Goal: Complete application form

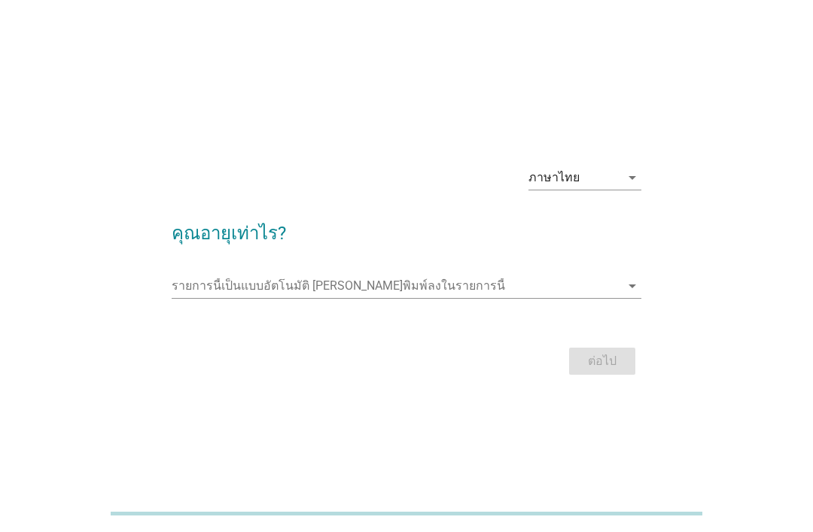
click at [320, 298] on input "รายการนี้เป็นแบบอัตโนมัติ คุณสามารถพิมพ์ลงในรายการนี้" at bounding box center [396, 286] width 449 height 24
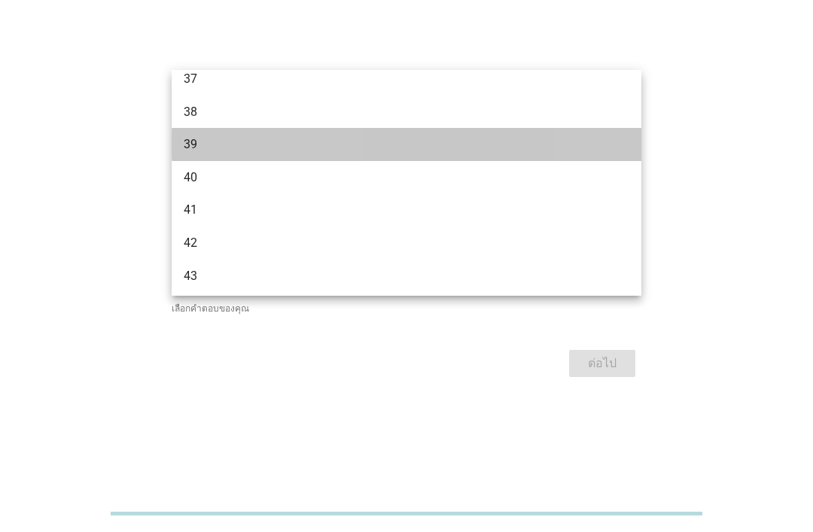
scroll to position [635, 0]
click at [284, 151] on div "39" at bounding box center [388, 146] width 409 height 18
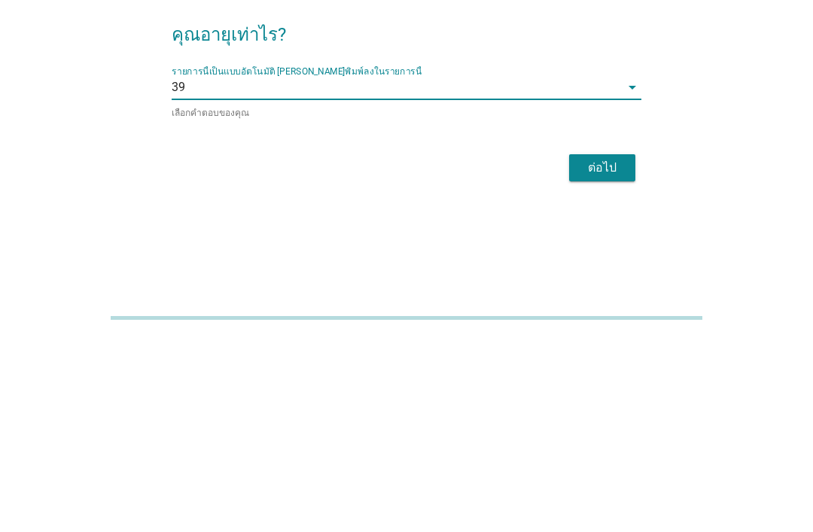
click at [593, 355] on div "ต่อไป" at bounding box center [602, 364] width 42 height 18
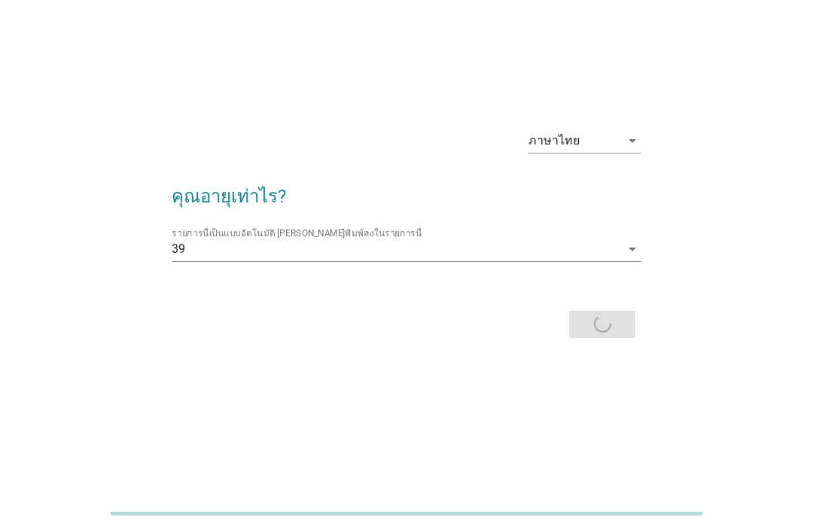
scroll to position [0, 0]
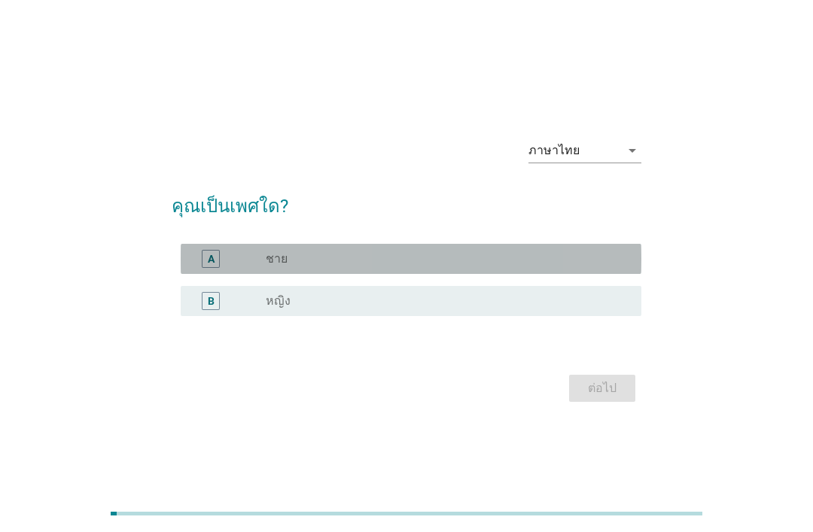
click at [418, 267] on div "radio_button_unchecked ชาย" at bounding box center [442, 258] width 352 height 15
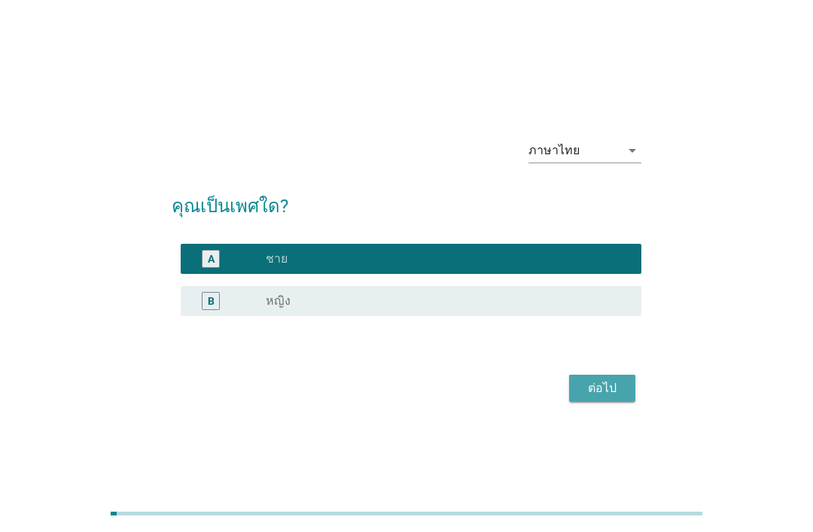
click at [590, 398] on div "ต่อไป" at bounding box center [602, 388] width 42 height 18
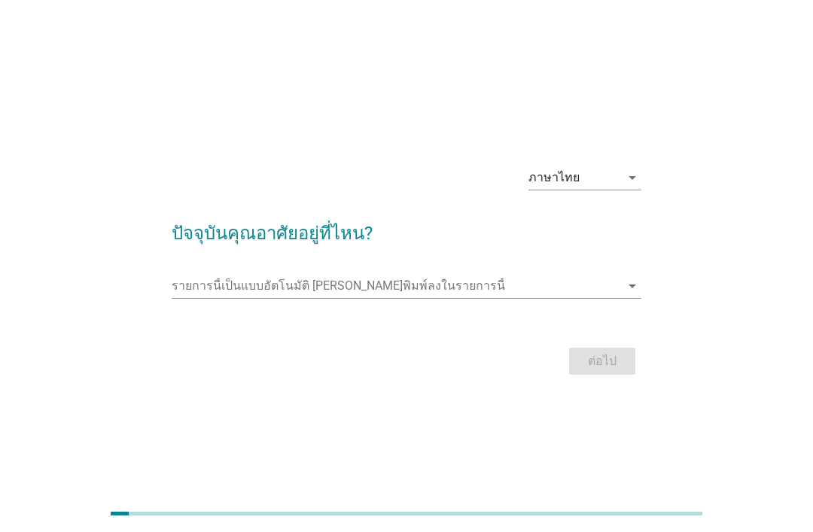
click at [436, 298] on input "รายการนี้เป็นแบบอัตโนมัติ คุณสามารถพิมพ์ลงในรายการนี้" at bounding box center [396, 286] width 449 height 24
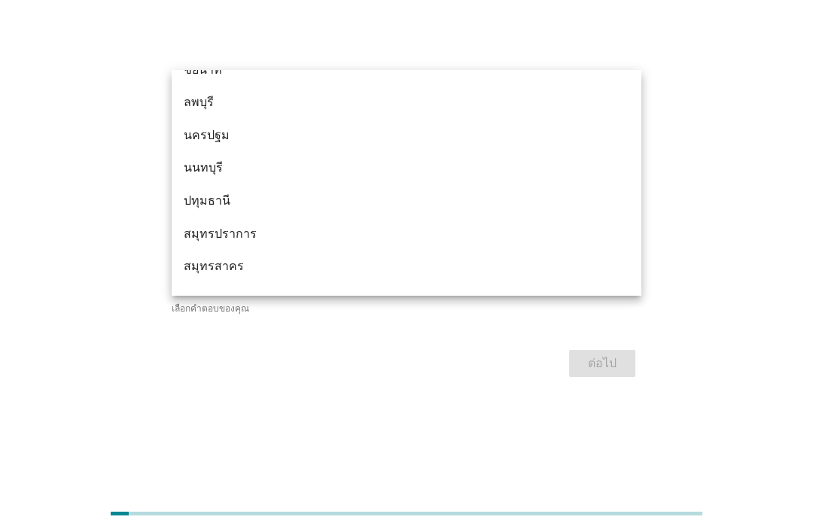
scroll to position [1340, 0]
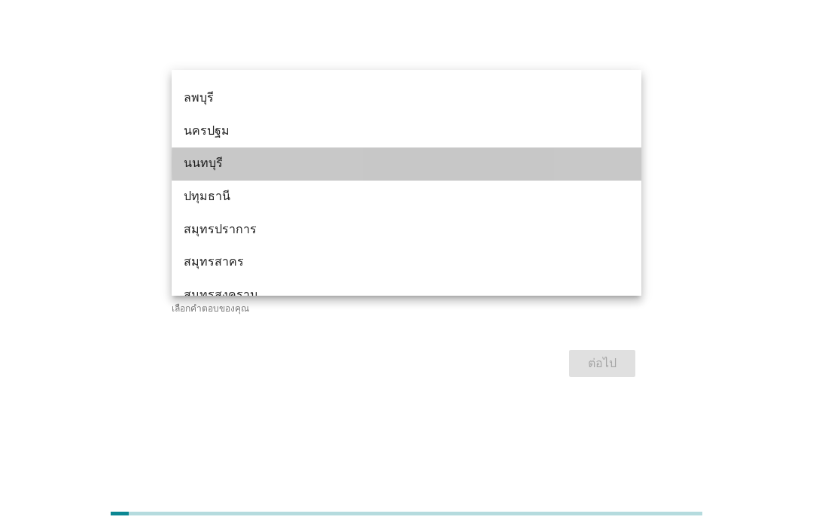
click at [184, 159] on div "นนทบุรี" at bounding box center [388, 163] width 409 height 18
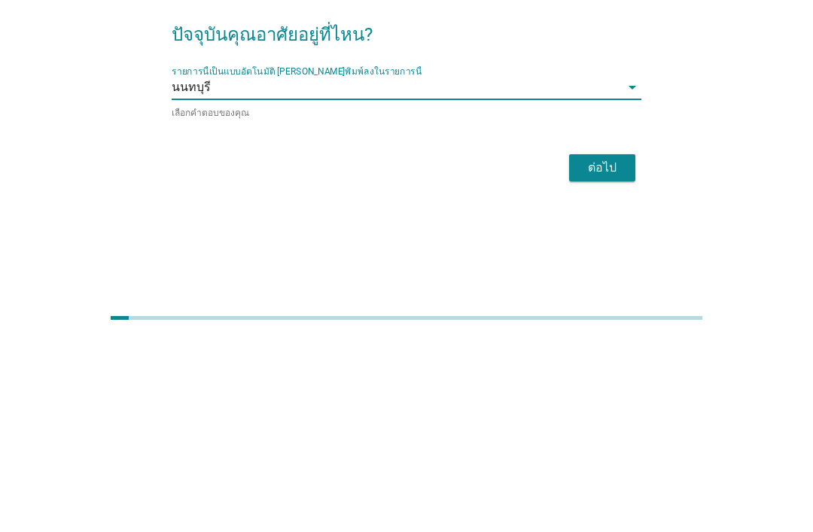
click at [594, 355] on div "ต่อไป" at bounding box center [602, 364] width 42 height 18
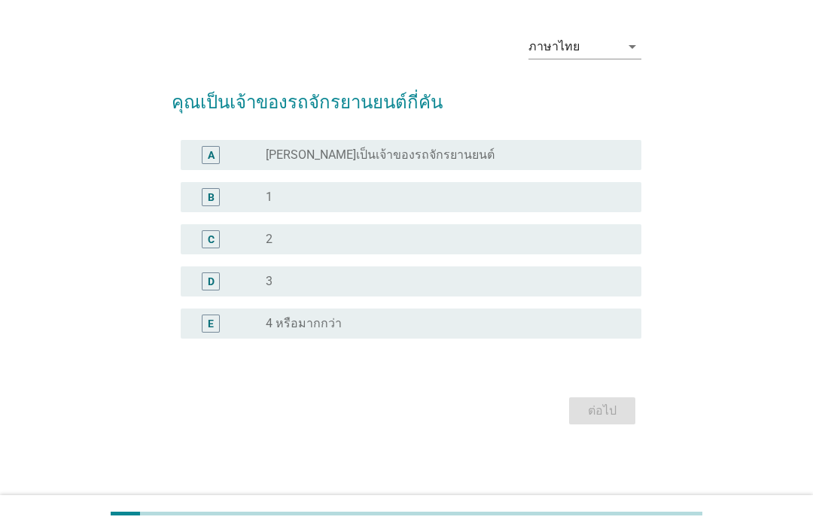
scroll to position [0, 0]
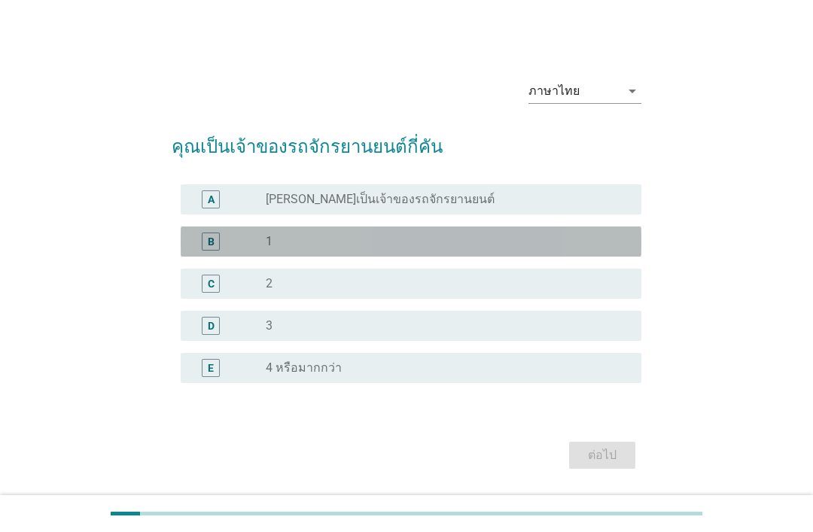
click at [374, 249] on div "radio_button_unchecked 1" at bounding box center [442, 241] width 352 height 15
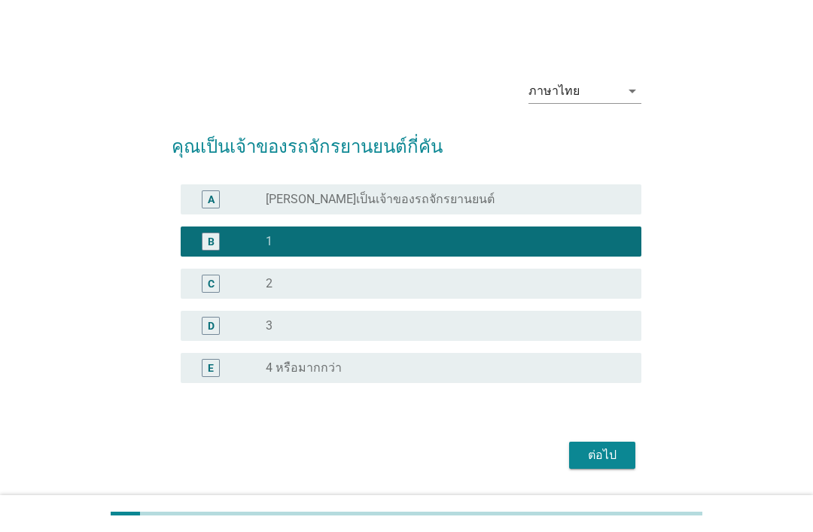
click at [598, 465] on div "ต่อไป" at bounding box center [602, 455] width 42 height 18
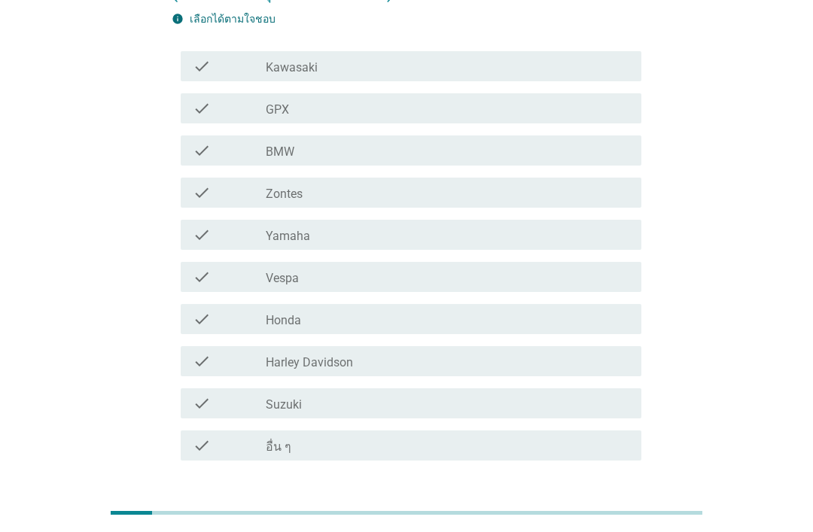
scroll to position [172, 0]
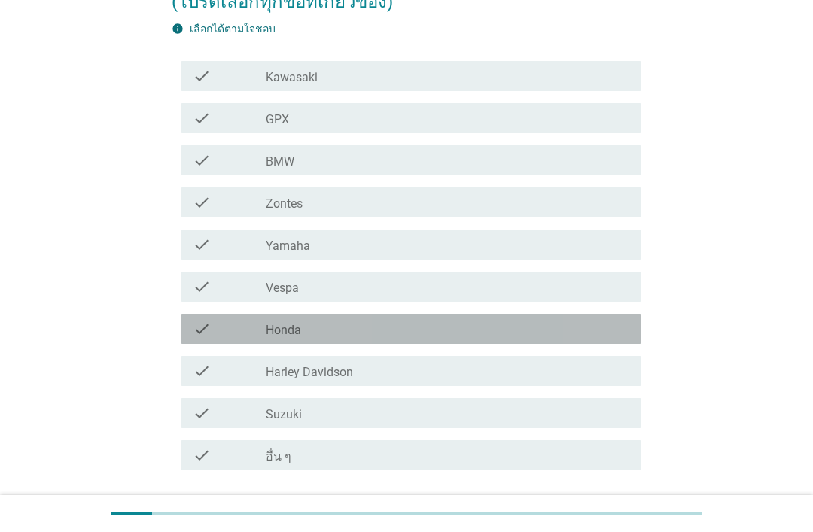
click at [330, 328] on div "check_box_outline_blank Honda" at bounding box center [448, 329] width 364 height 18
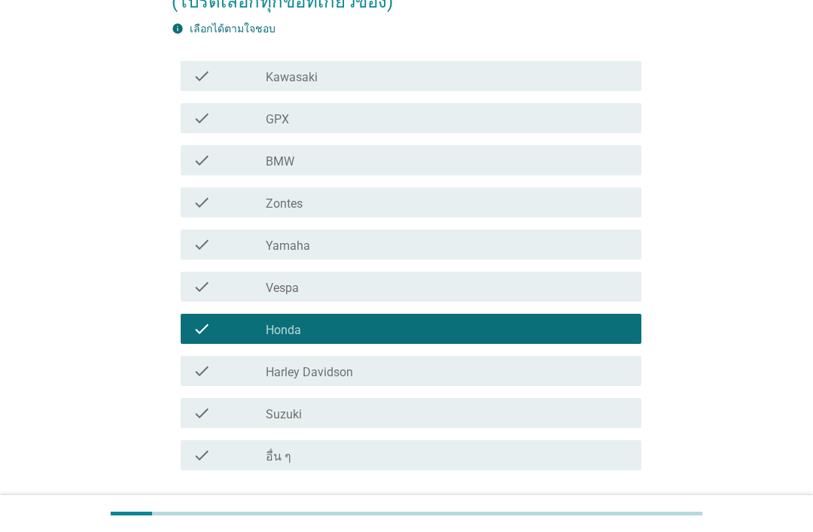
click at [599, 526] on div "ต่อไป" at bounding box center [602, 525] width 42 height 18
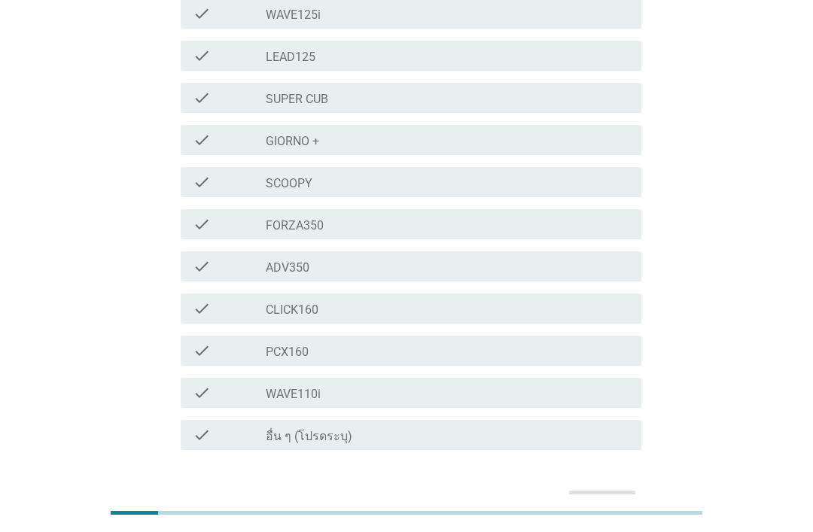
scroll to position [346, 0]
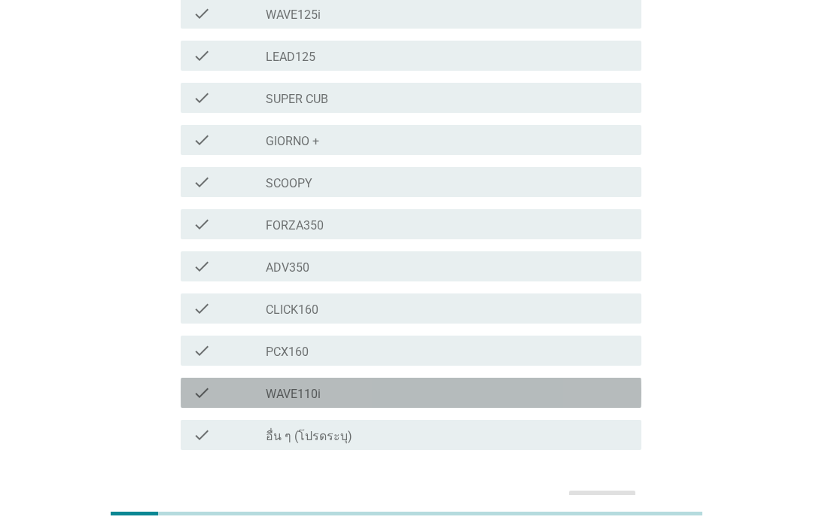
click at [471, 384] on div "check_box_outline_blank WAVE110i" at bounding box center [448, 393] width 364 height 18
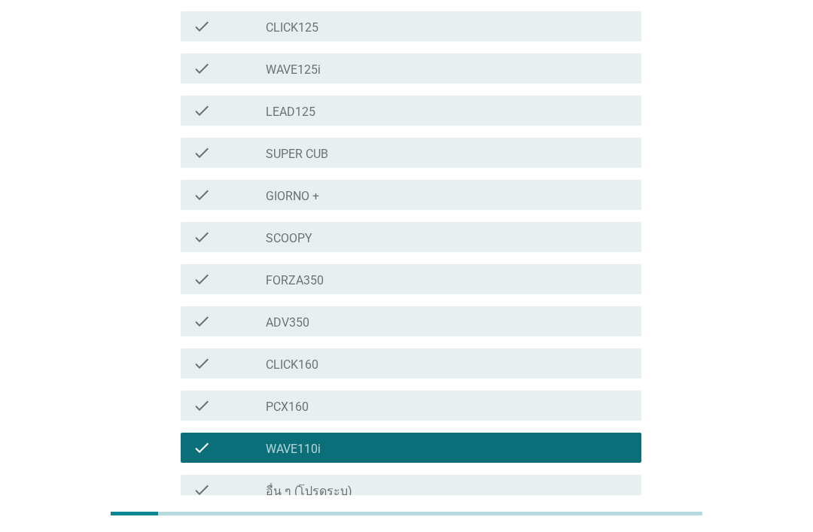
scroll to position [288, 0]
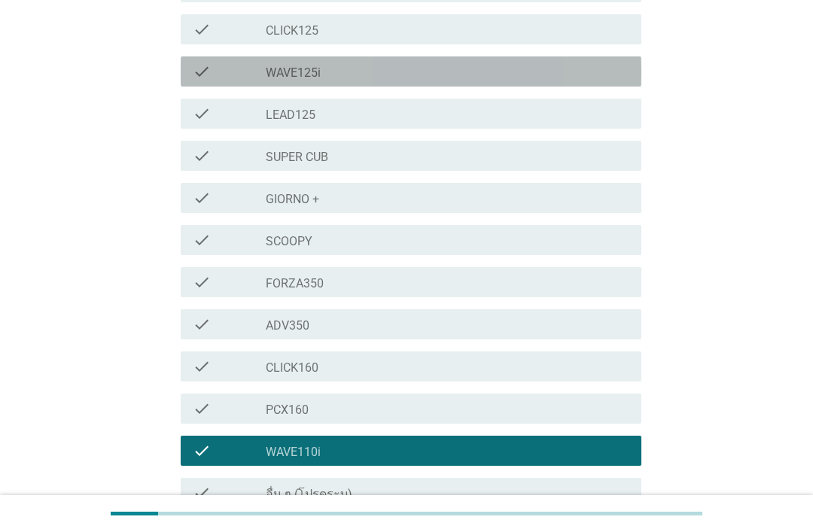
click at [232, 62] on div "check" at bounding box center [229, 71] width 73 height 18
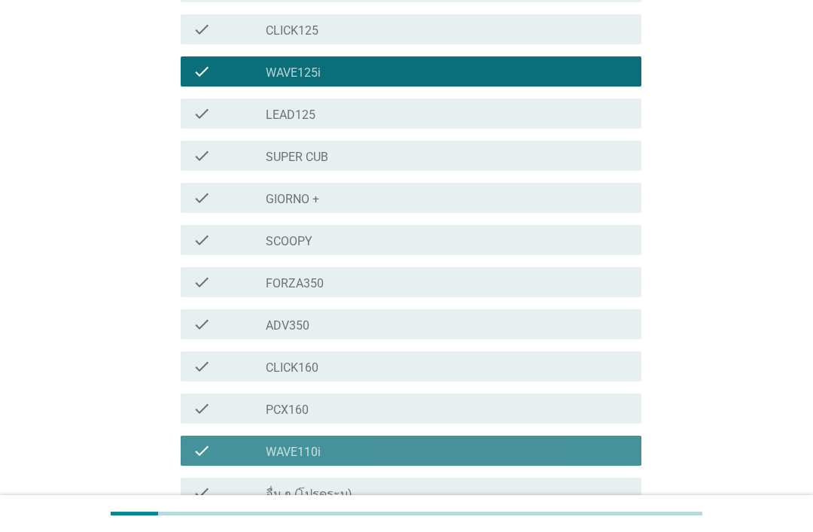
click at [448, 442] on div "check_box_outline_blank WAVE110i" at bounding box center [448, 451] width 364 height 18
